Goal: Task Accomplishment & Management: Manage account settings

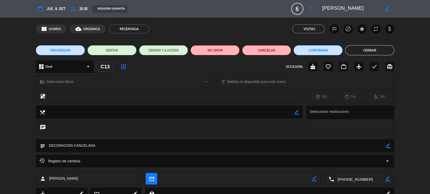
click at [386, 40] on div "REAGENDAR SENTAR SENTAR Y AJUSTAR NO SHOW Cancelar Confirmar Cerrar" at bounding box center [215, 50] width 430 height 20
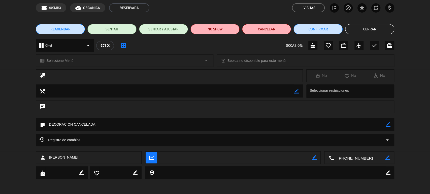
click at [385, 29] on button "Cerrar" at bounding box center [369, 29] width 49 height 10
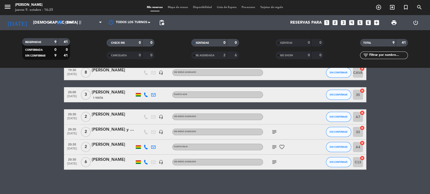
scroll to position [79, 0]
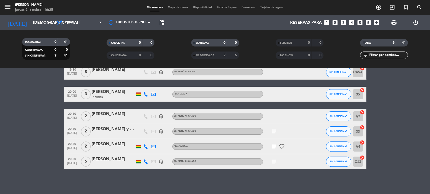
click at [361, 128] on icon "cancel" at bounding box center [362, 127] width 5 height 5
click at [360, 130] on icon "border_all" at bounding box center [359, 132] width 6 height 6
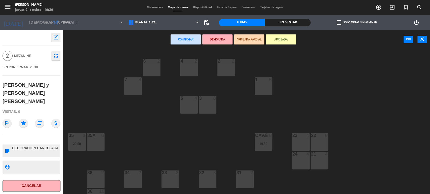
click at [211, 173] on div "3" at bounding box center [215, 173] width 8 height 5
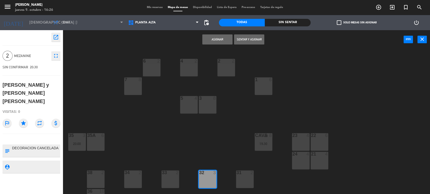
click at [214, 42] on button "Asignar" at bounding box center [217, 39] width 30 height 10
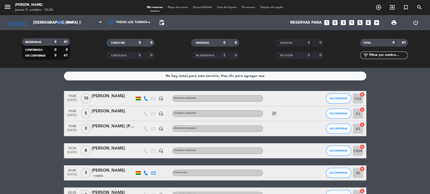
click at [272, 111] on icon "subject" at bounding box center [274, 114] width 6 height 6
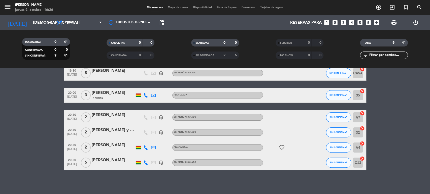
scroll to position [79, 0]
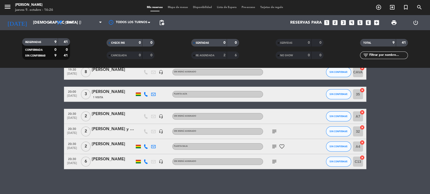
click at [273, 162] on icon "subject" at bounding box center [274, 162] width 6 height 6
click at [274, 162] on icon "subject" at bounding box center [274, 162] width 6 height 6
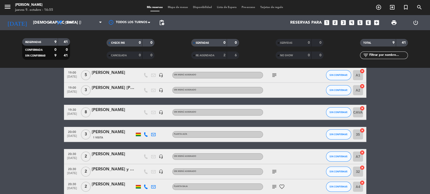
scroll to position [23, 0]
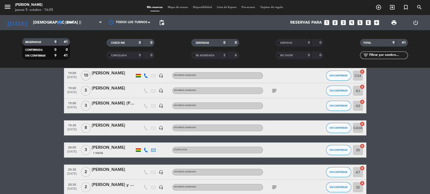
click at [334, 22] on icon "looks_two" at bounding box center [335, 22] width 7 height 7
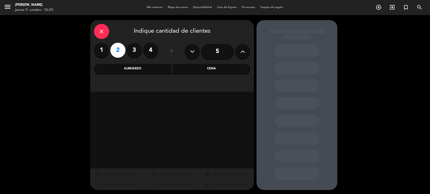
click at [210, 66] on div "Cena" at bounding box center [212, 69] width 78 height 10
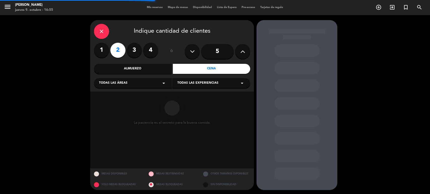
click at [151, 81] on div "Todas las áreas arrow_drop_down" at bounding box center [133, 83] width 78 height 10
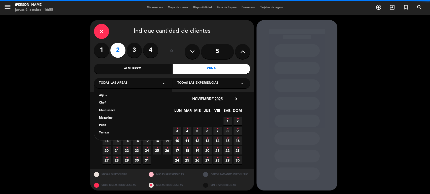
click at [101, 95] on div "Aljibe" at bounding box center [133, 95] width 68 height 5
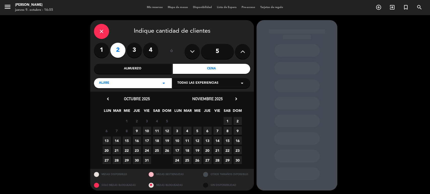
click at [118, 140] on span "14" at bounding box center [117, 141] width 8 height 8
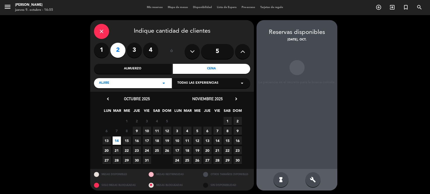
scroll to position [1, 0]
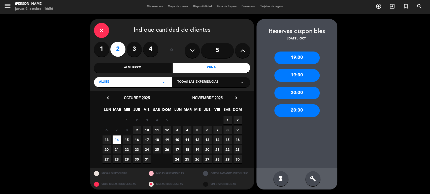
click at [292, 112] on div "20:30" at bounding box center [296, 110] width 45 height 13
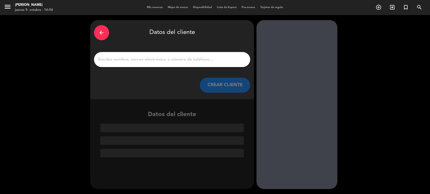
scroll to position [0, 0]
drag, startPoint x: 186, startPoint y: 60, endPoint x: 186, endPoint y: 57, distance: 3.4
click at [186, 60] on input "1" at bounding box center [172, 59] width 149 height 7
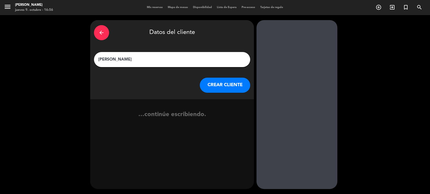
type input "[PERSON_NAME]"
click at [211, 87] on button "CREAR CLIENTE" at bounding box center [225, 85] width 50 height 15
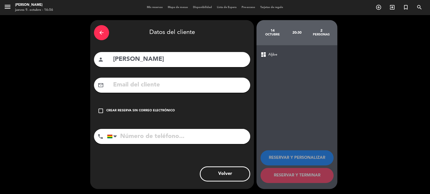
drag, startPoint x: 148, startPoint y: 112, endPoint x: 179, endPoint y: 122, distance: 32.6
click at [148, 112] on div "Crear reserva sin correo electrónico" at bounding box center [140, 111] width 68 height 5
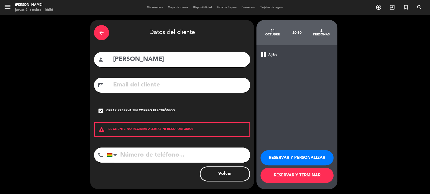
click at [284, 177] on button "RESERVAR Y TERMINAR" at bounding box center [296, 175] width 73 height 15
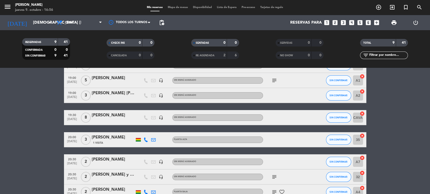
scroll to position [79, 0]
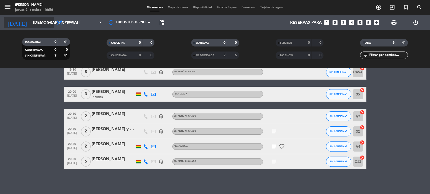
click at [37, 23] on input "[DEMOGRAPHIC_DATA] [DATE]" at bounding box center [56, 23] width 53 height 10
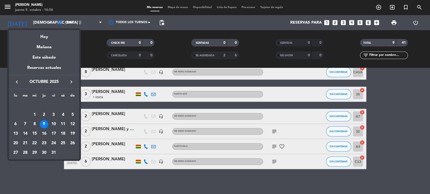
click at [26, 134] on div "14" at bounding box center [25, 134] width 9 height 9
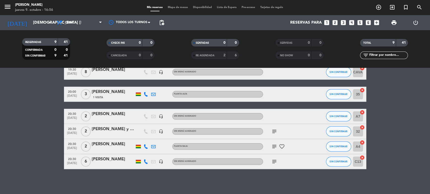
type input "[DATE] oct."
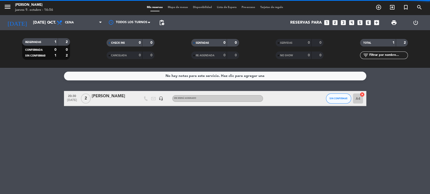
scroll to position [0, 0]
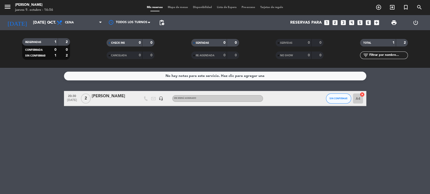
click at [113, 94] on div "[PERSON_NAME]" at bounding box center [113, 96] width 43 height 7
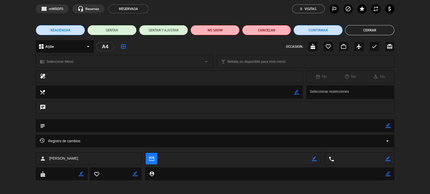
scroll to position [21, 0]
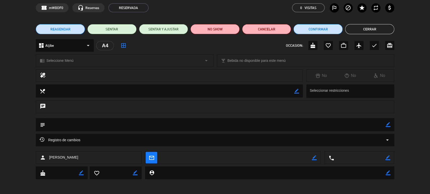
click at [391, 124] on div "subject border_color" at bounding box center [215, 124] width 358 height 13
click at [385, 124] on icon "border_color" at bounding box center [387, 124] width 5 height 5
click at [365, 124] on textarea at bounding box center [215, 124] width 340 height 13
type textarea "DECORACION CANCELADA"
click at [394, 123] on div "subject" at bounding box center [215, 124] width 358 height 13
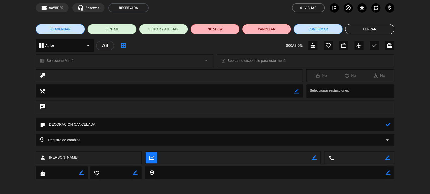
click at [389, 126] on icon at bounding box center [387, 124] width 5 height 5
click at [359, 31] on button "Cerrar" at bounding box center [369, 29] width 49 height 10
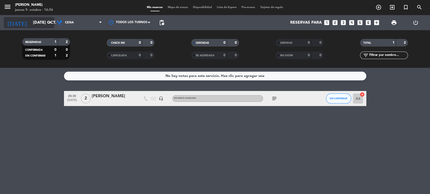
click at [43, 23] on input "[DATE] oct." at bounding box center [56, 23] width 53 height 10
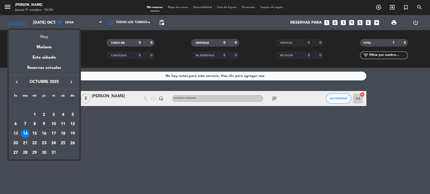
click at [48, 33] on div "Hoy" at bounding box center [44, 35] width 70 height 10
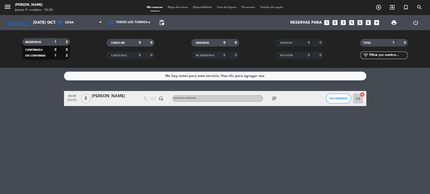
type input "[DEMOGRAPHIC_DATA] [DATE]"
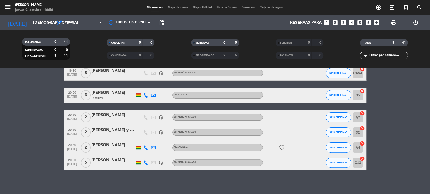
scroll to position [79, 0]
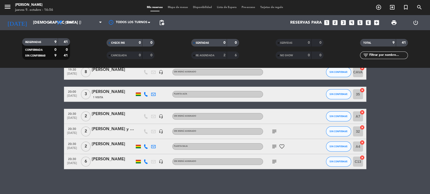
click at [275, 145] on icon "subject" at bounding box center [274, 147] width 6 height 6
click at [275, 129] on icon "subject" at bounding box center [274, 132] width 6 height 6
click at [274, 158] on div "subject" at bounding box center [285, 161] width 45 height 15
click at [274, 161] on icon "subject" at bounding box center [274, 162] width 6 height 6
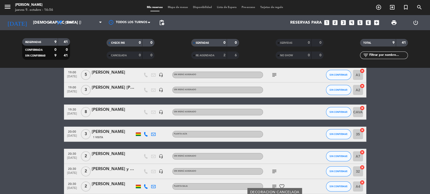
scroll to position [23, 0]
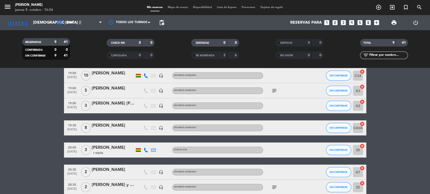
click at [271, 92] on icon "subject" at bounding box center [274, 91] width 6 height 6
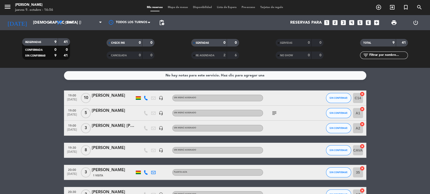
scroll to position [0, 0]
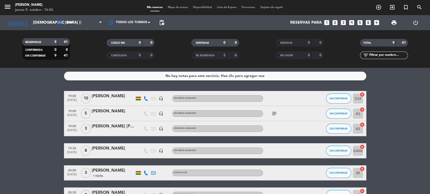
click at [275, 116] on icon "subject" at bounding box center [274, 114] width 6 height 6
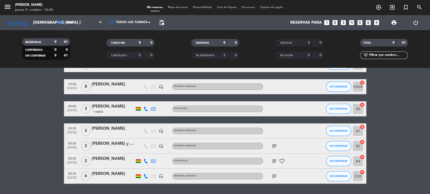
scroll to position [79, 0]
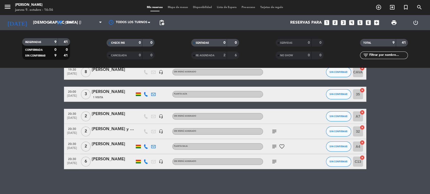
click at [112, 116] on div "[PERSON_NAME]" at bounding box center [113, 114] width 43 height 7
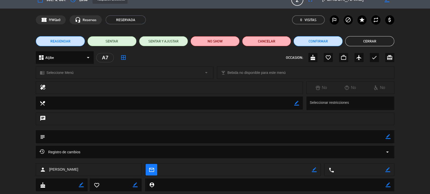
scroll to position [21, 0]
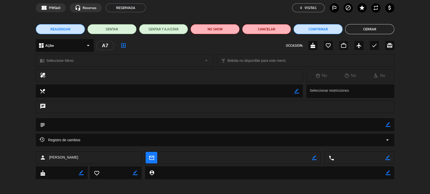
click at [390, 125] on icon "border_color" at bounding box center [387, 124] width 5 height 5
click at [357, 127] on textarea at bounding box center [215, 124] width 340 height 13
type textarea "DECORACION CANCELADA"
click at [387, 126] on icon at bounding box center [387, 124] width 5 height 5
click at [353, 31] on button "Cerrar" at bounding box center [369, 29] width 49 height 10
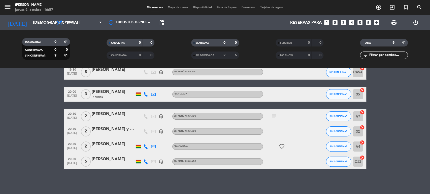
click at [361, 144] on icon "cancel" at bounding box center [362, 142] width 5 height 5
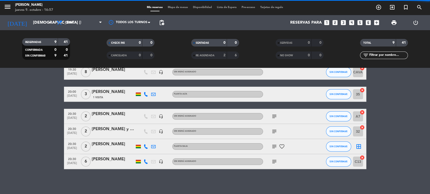
click at [362, 112] on icon "cancel" at bounding box center [362, 112] width 5 height 5
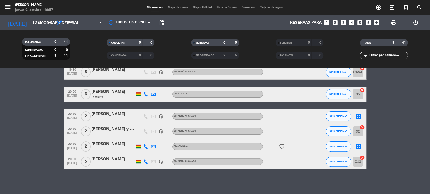
click at [354, 116] on div "border_all" at bounding box center [358, 116] width 15 height 15
click at [358, 115] on icon "border_all" at bounding box center [359, 117] width 6 height 6
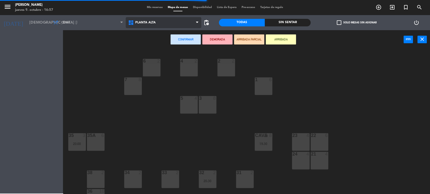
click at [141, 21] on span "Planta alta" at bounding box center [145, 23] width 20 height 4
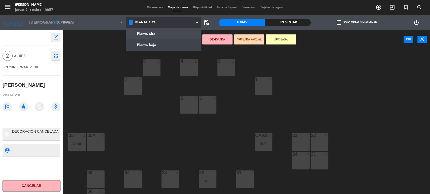
click at [141, 43] on ng-component "menu [PERSON_NAME] jueves 9. octubre - 16:57 Mis reservas Mapa de mesas Disponi…" at bounding box center [215, 97] width 430 height 195
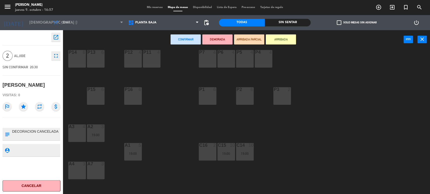
scroll to position [30, 0]
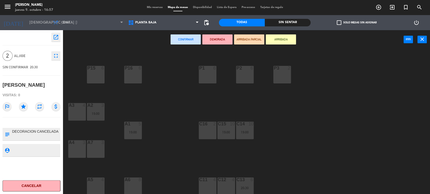
click at [98, 152] on div "A7 3" at bounding box center [96, 149] width 18 height 18
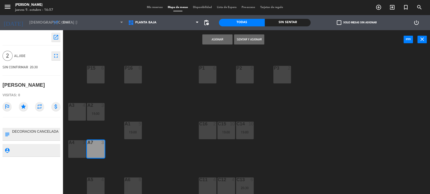
click at [98, 152] on div "A7 3" at bounding box center [96, 149] width 18 height 18
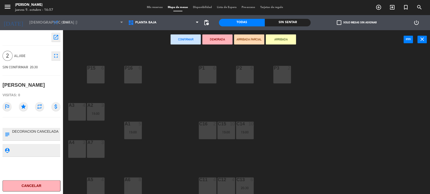
click at [77, 148] on div "A4 3" at bounding box center [77, 149] width 18 height 18
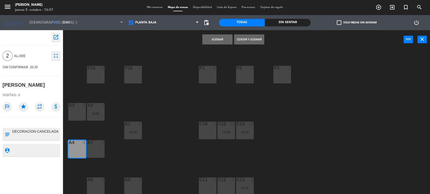
click at [215, 39] on button "Asignar" at bounding box center [217, 39] width 30 height 10
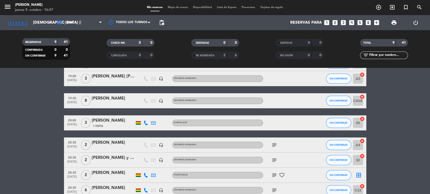
scroll to position [56, 0]
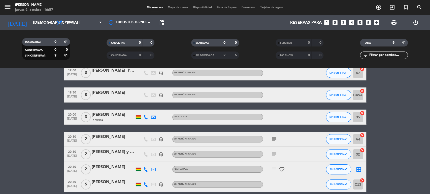
click at [357, 168] on icon "border_all" at bounding box center [359, 170] width 6 height 6
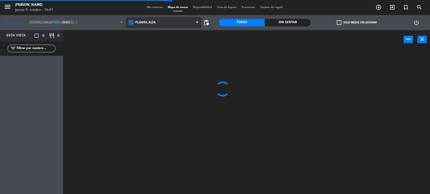
click at [142, 23] on span "Planta alta" at bounding box center [145, 23] width 20 height 4
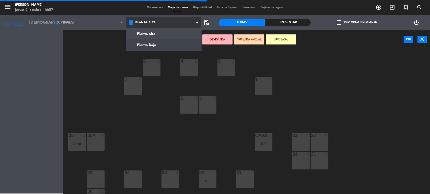
click at [146, 44] on ng-component "menu [PERSON_NAME] jueves 9. octubre - 16:57 Mis reservas Mapa de mesas Disponi…" at bounding box center [215, 97] width 430 height 195
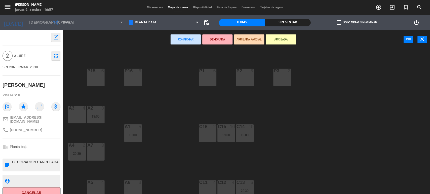
scroll to position [30, 0]
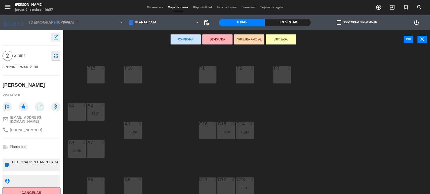
click at [99, 152] on div "A7 3" at bounding box center [96, 149] width 18 height 18
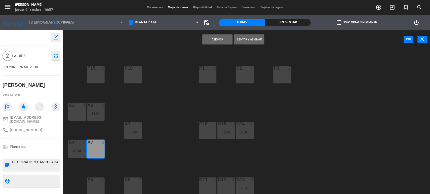
click at [223, 41] on button "Asignar" at bounding box center [217, 39] width 30 height 10
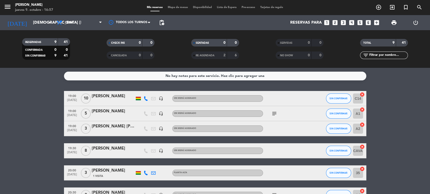
click at [363, 124] on icon "cancel" at bounding box center [362, 124] width 5 height 5
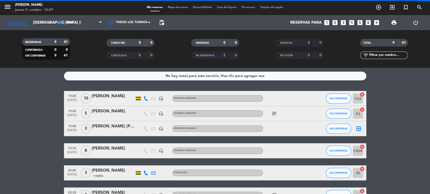
click at [361, 128] on icon "border_all" at bounding box center [359, 129] width 6 height 6
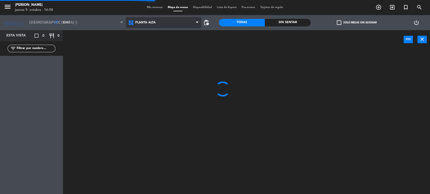
click at [150, 25] on span "Planta alta" at bounding box center [163, 22] width 75 height 11
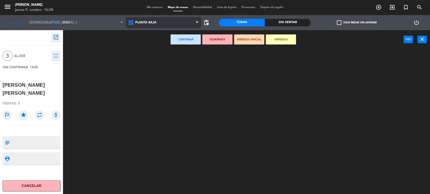
click at [156, 46] on ng-component "menu [PERSON_NAME] jueves 9. octubre - 16:58 Mis reservas Mapa de mesas Disponi…" at bounding box center [215, 97] width 430 height 195
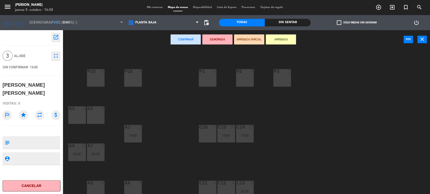
scroll to position [30, 0]
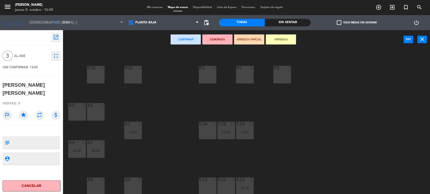
click at [88, 183] on div "A5 4" at bounding box center [96, 187] width 18 height 18
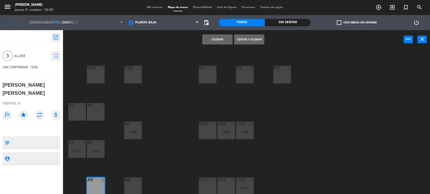
click at [203, 40] on button "Asignar" at bounding box center [217, 39] width 30 height 10
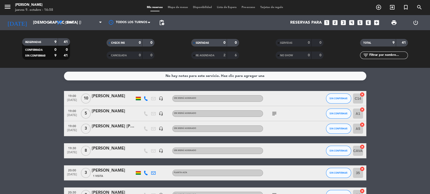
click at [399, 123] on bookings-row "19:00 [DATE] [PERSON_NAME] headset_mic Sin menú asignado SIN CONFIRMAR C14 canc…" at bounding box center [215, 169] width 430 height 157
click at [97, 114] on div "[PERSON_NAME]" at bounding box center [113, 111] width 43 height 7
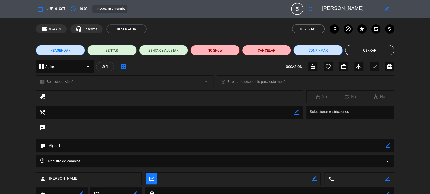
click at [67, 48] on span "REAGENDAR" at bounding box center [60, 50] width 20 height 5
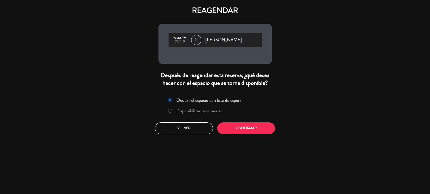
click at [198, 109] on label "Disponibilizar para reserva" at bounding box center [199, 111] width 46 height 5
click at [240, 132] on button "Confirmar" at bounding box center [246, 129] width 58 height 12
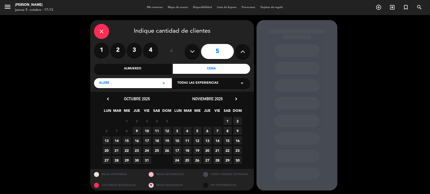
click at [136, 141] on span "16" at bounding box center [137, 141] width 8 height 8
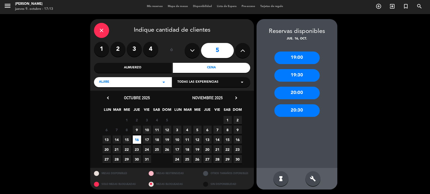
click at [290, 52] on div "19:00" at bounding box center [296, 58] width 45 height 13
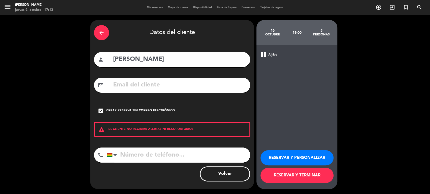
scroll to position [0, 0]
click at [287, 176] on button "RESERVAR Y TERMINAR" at bounding box center [296, 175] width 73 height 15
